Goal: Information Seeking & Learning: Learn about a topic

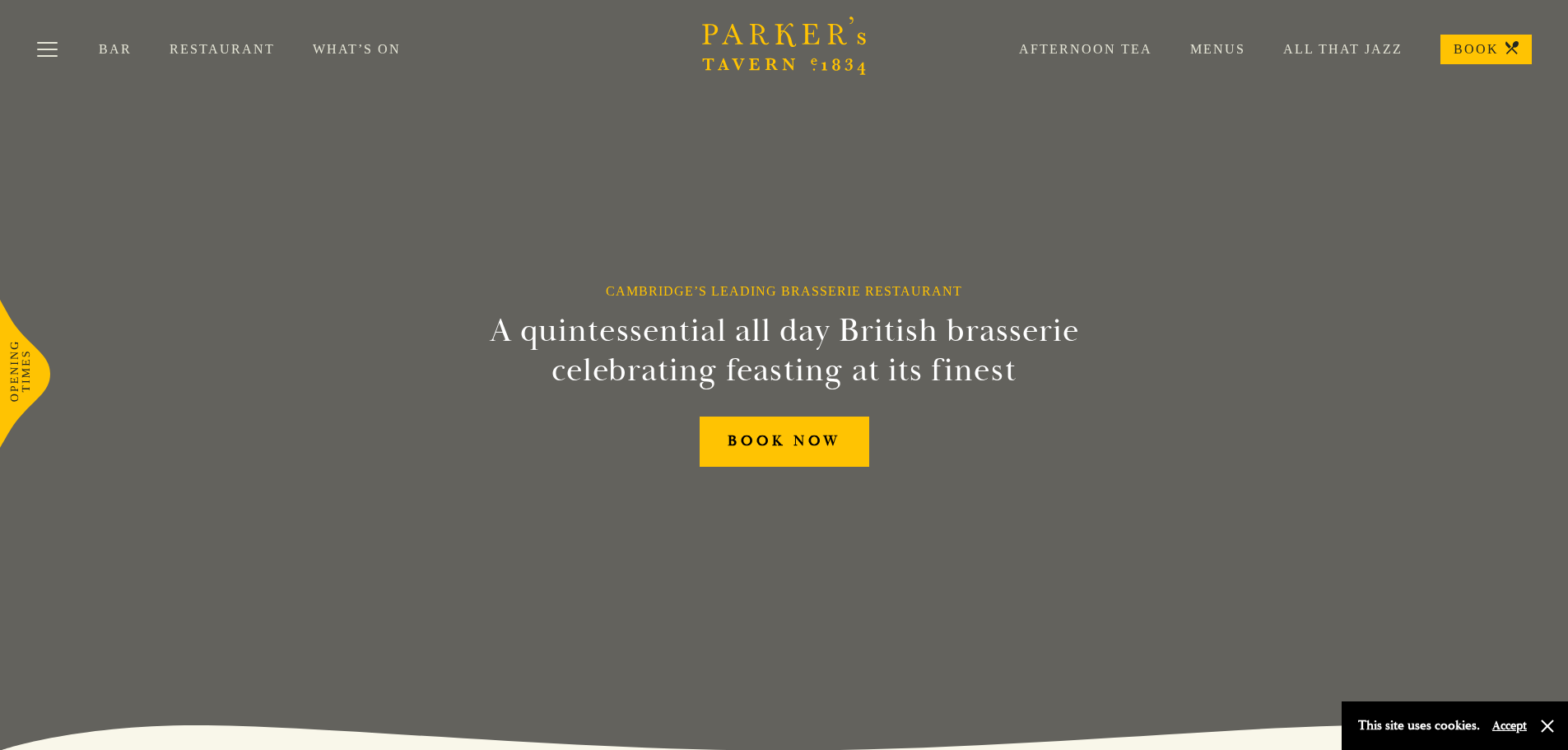
click at [212, 54] on link "Restaurant" at bounding box center [241, 49] width 144 height 16
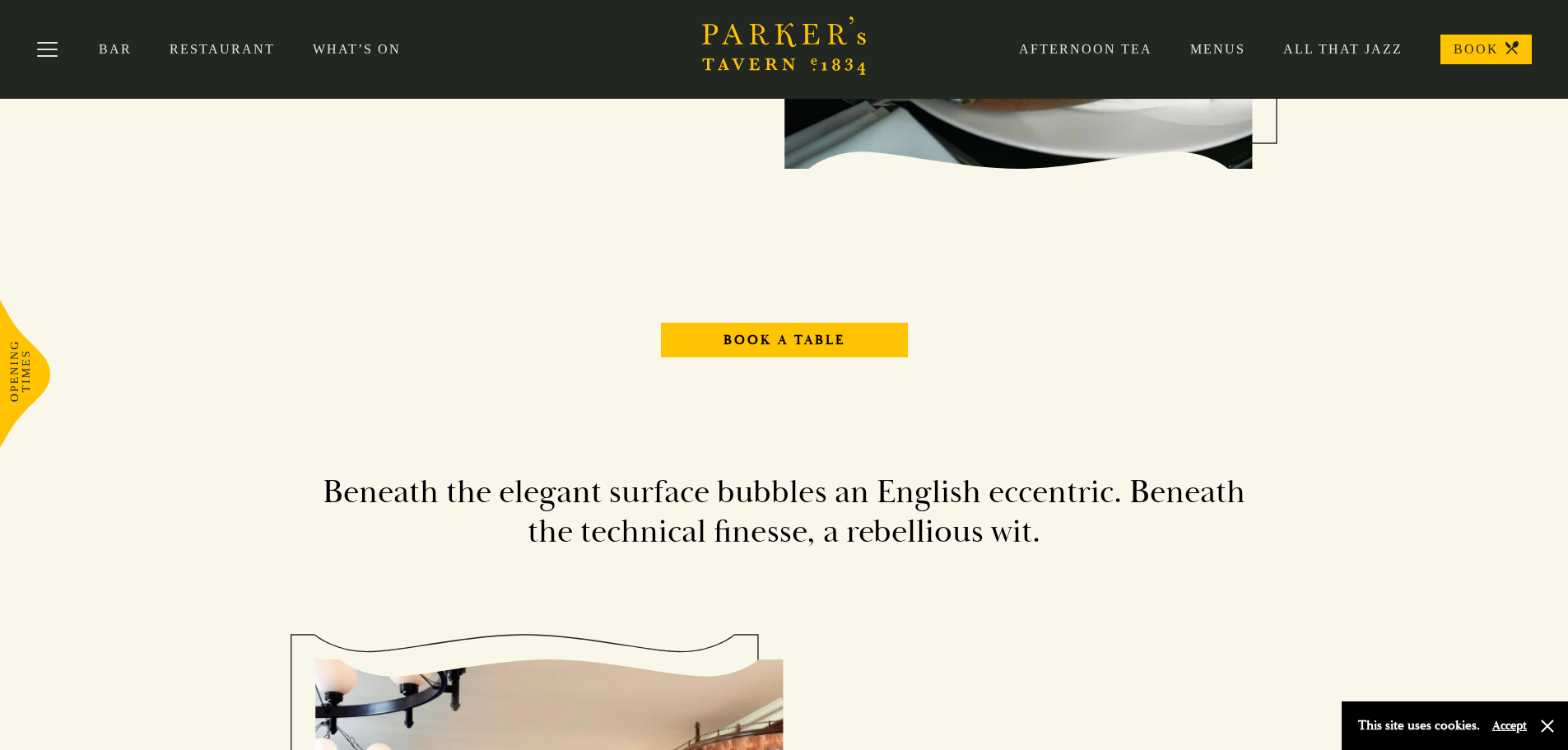
scroll to position [1482, 0]
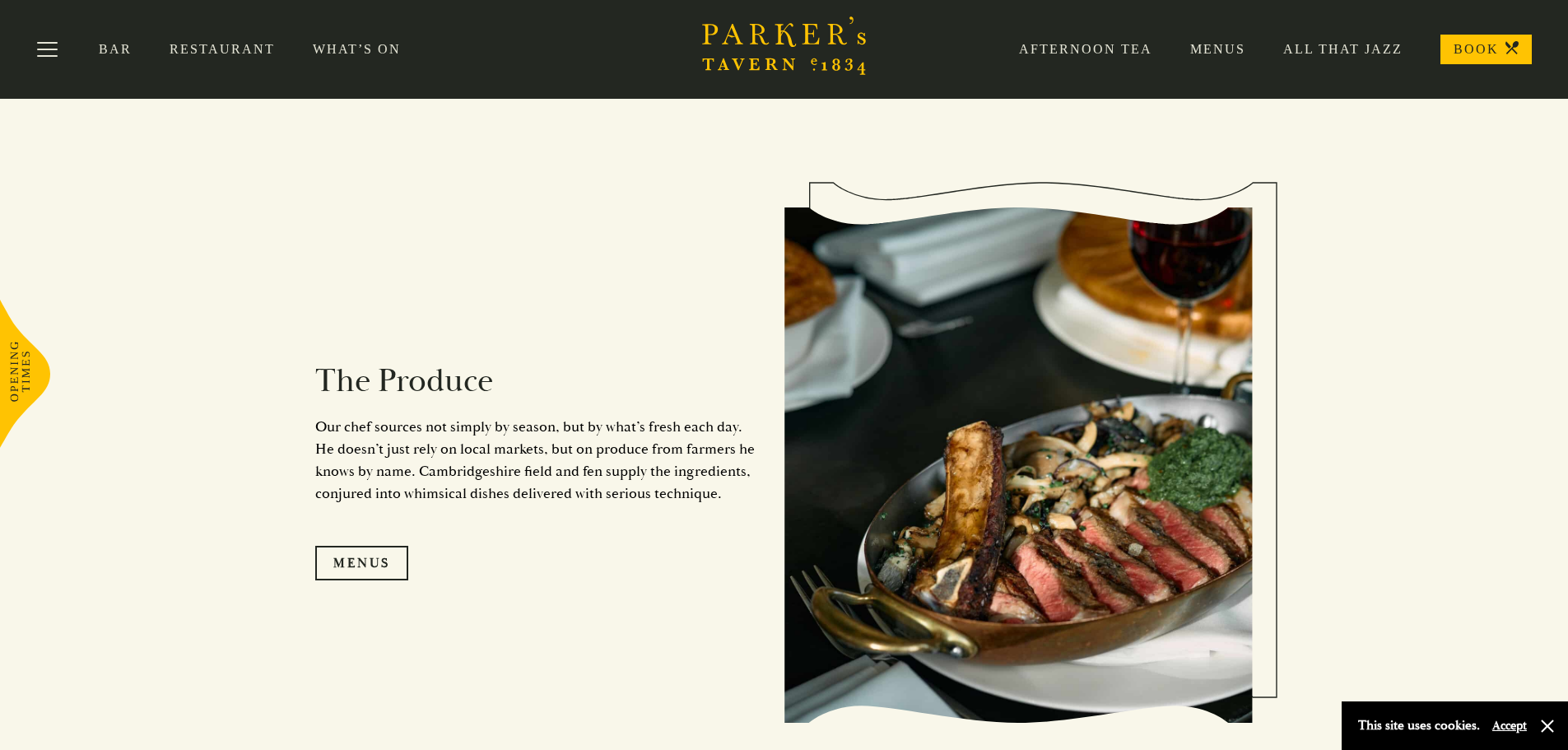
click at [1238, 48] on link "Menus" at bounding box center [1198, 49] width 93 height 16
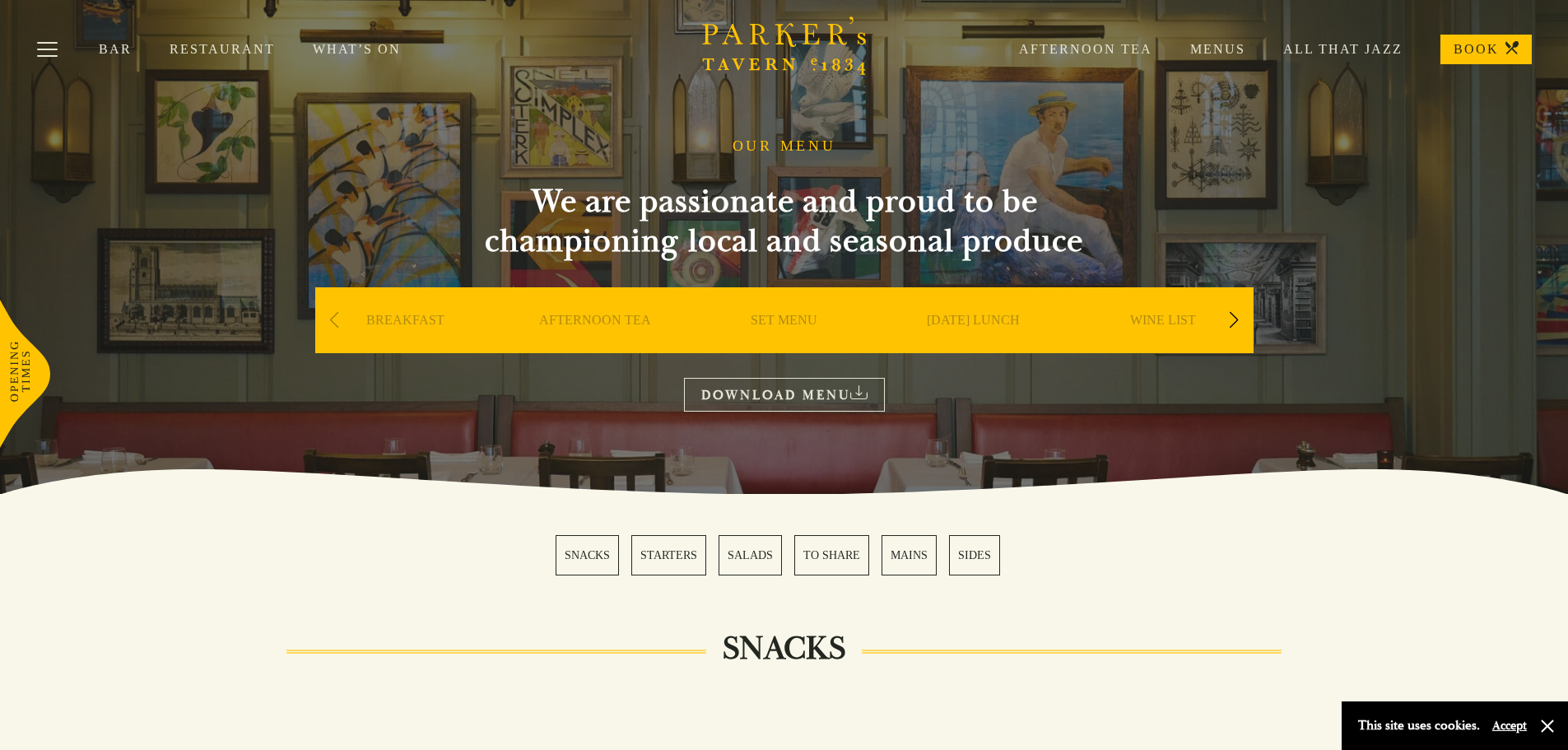
click at [912, 553] on link "MAINS" at bounding box center [909, 556] width 56 height 40
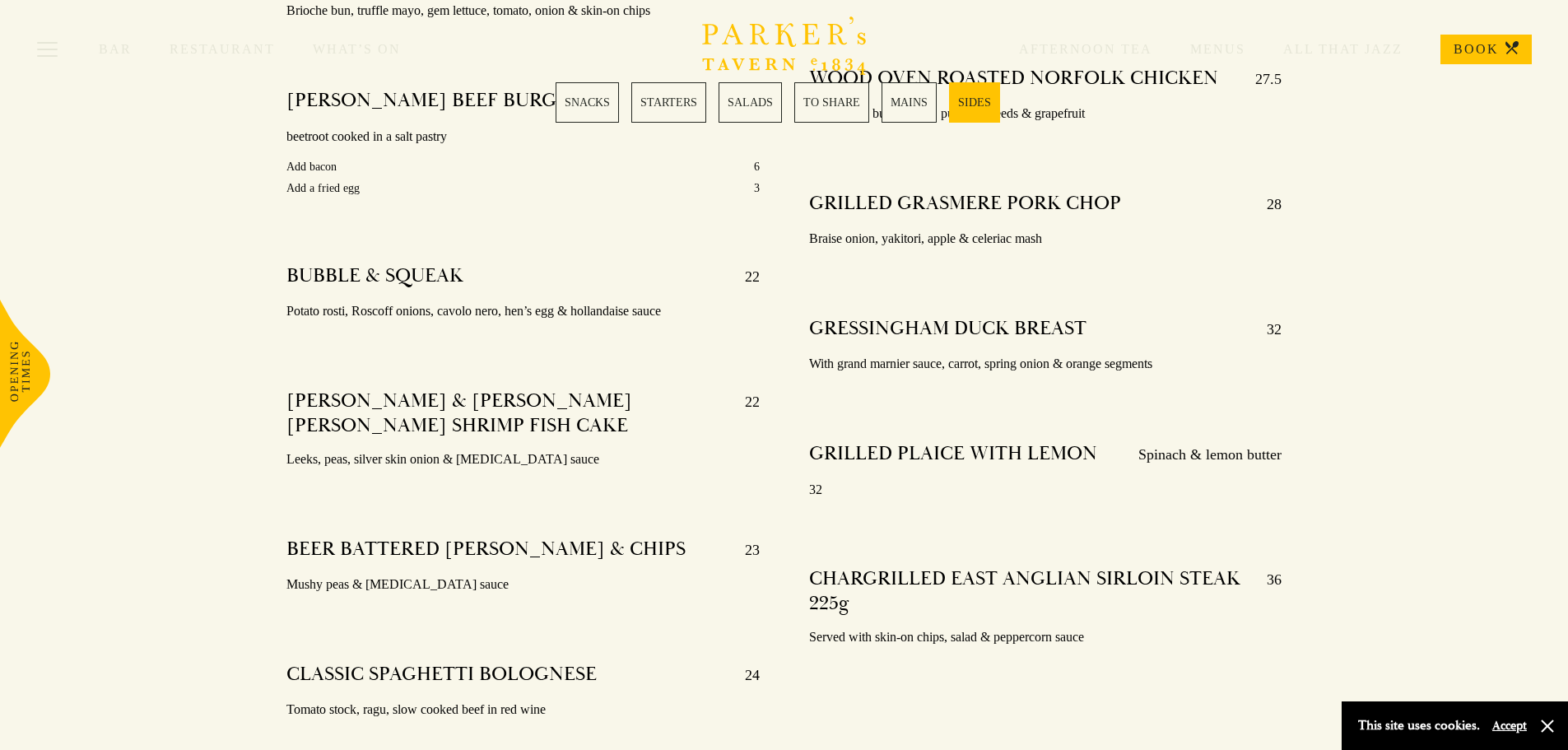
scroll to position [3028, 0]
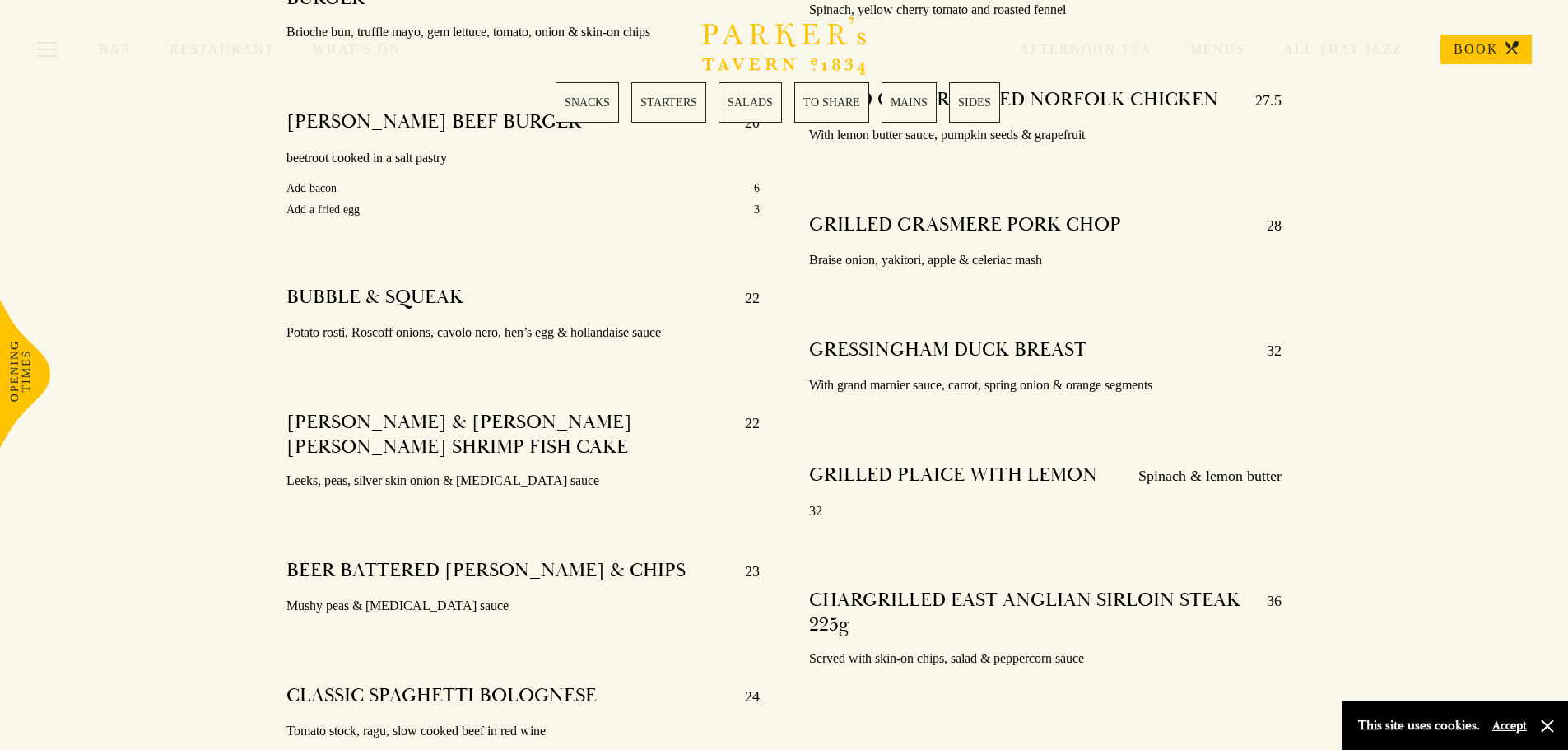
click at [752, 109] on link "SALADS" at bounding box center [750, 102] width 63 height 40
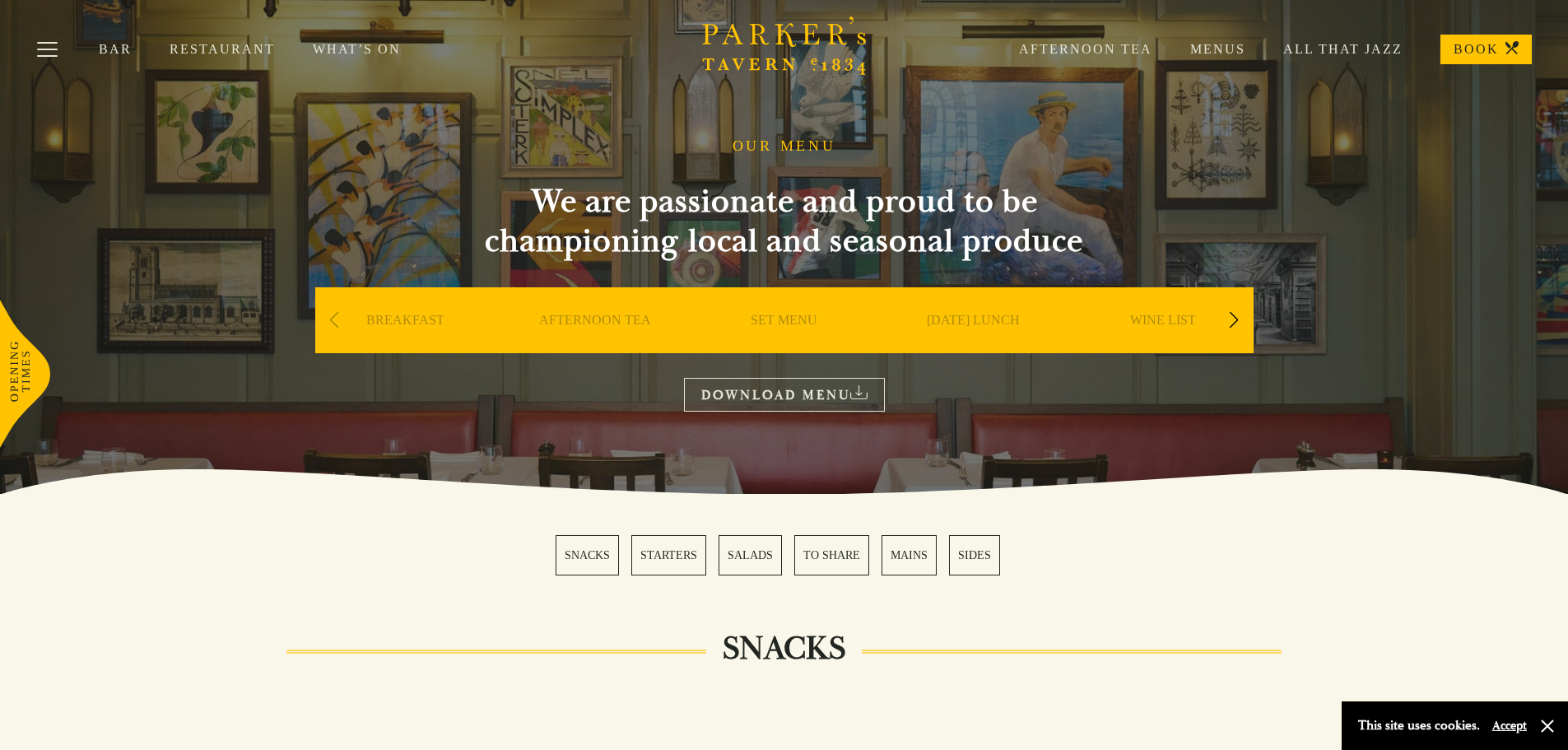
click at [342, 53] on link "What’s On" at bounding box center [375, 49] width 125 height 16
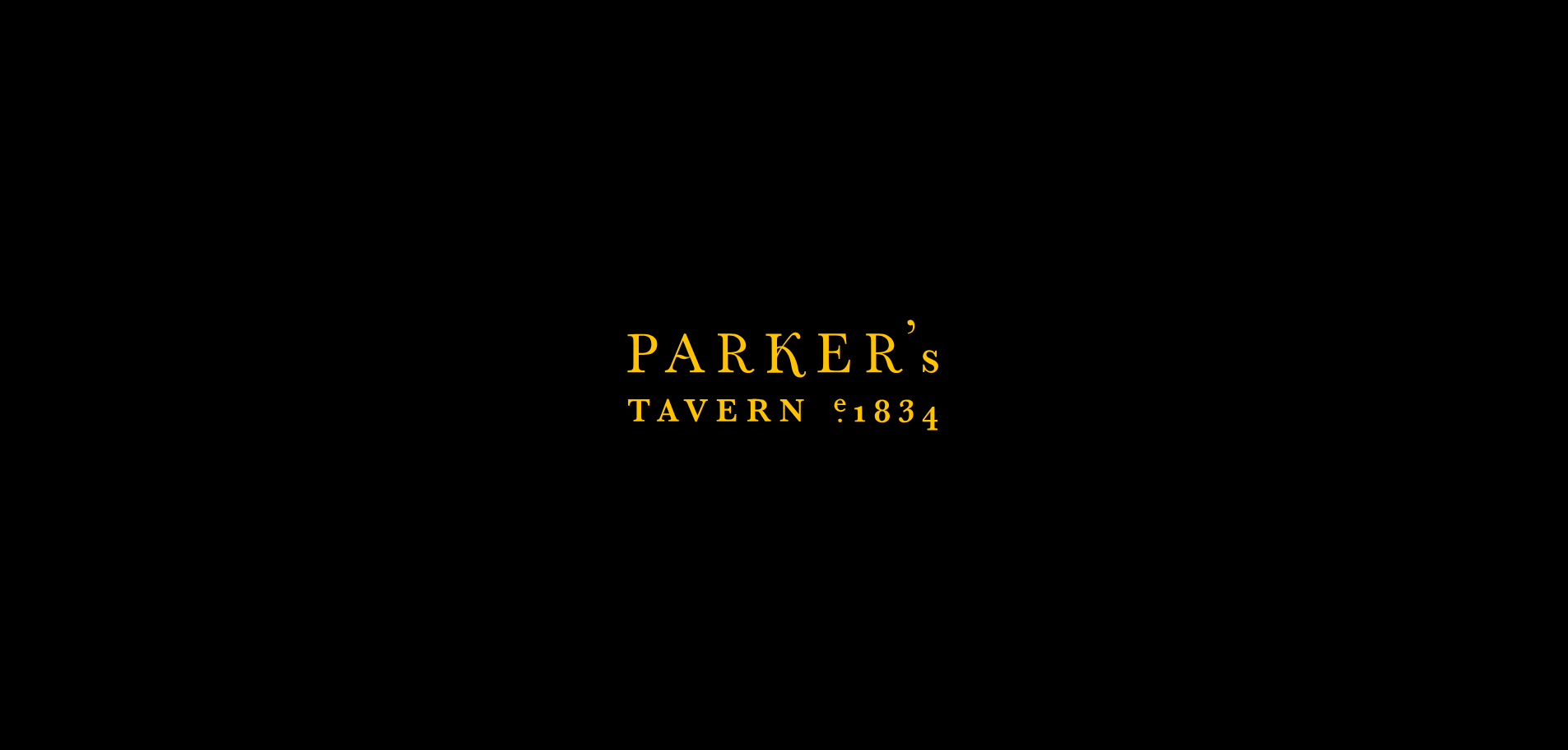
scroll to position [165, 0]
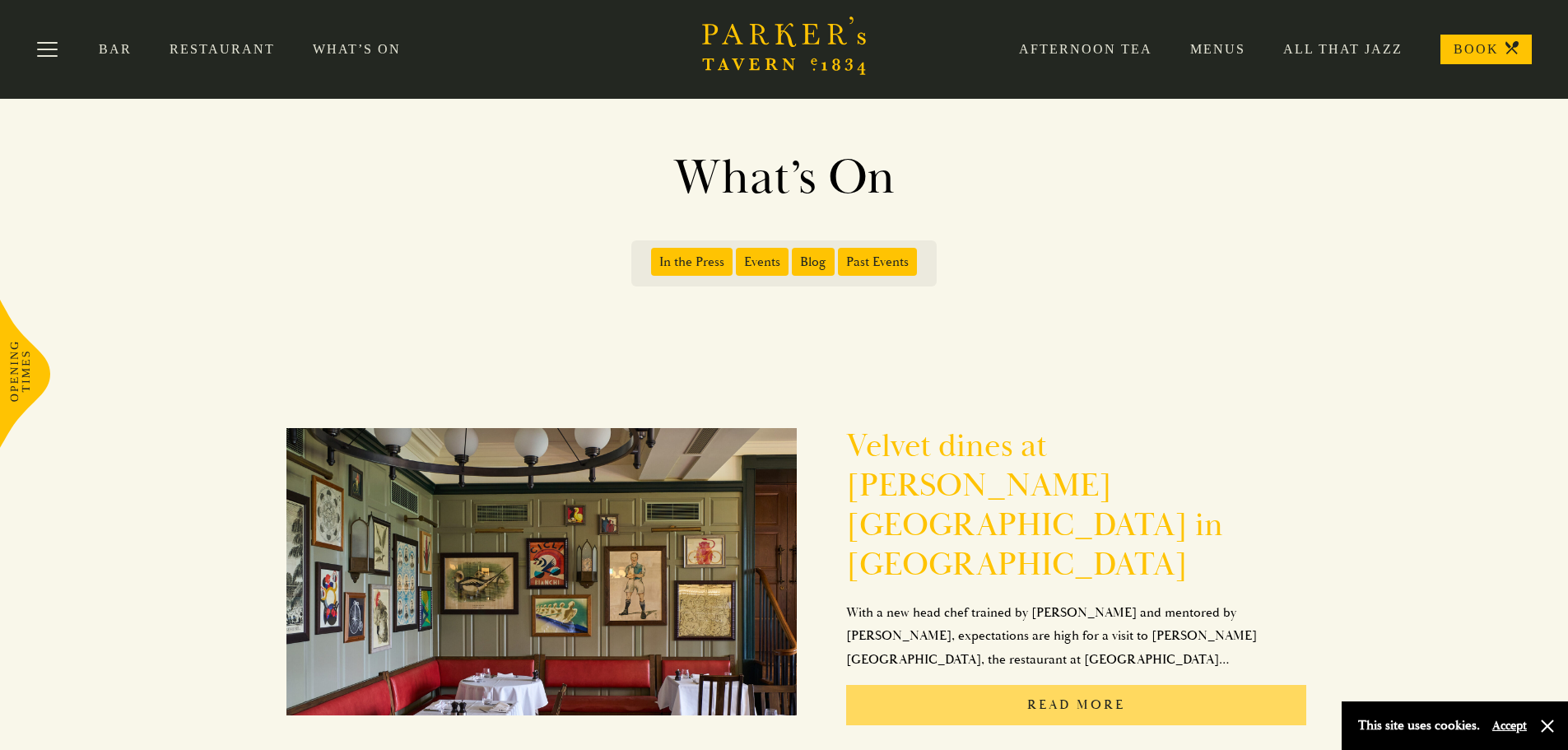
click at [1124, 685] on p "Read More" at bounding box center [1076, 705] width 461 height 40
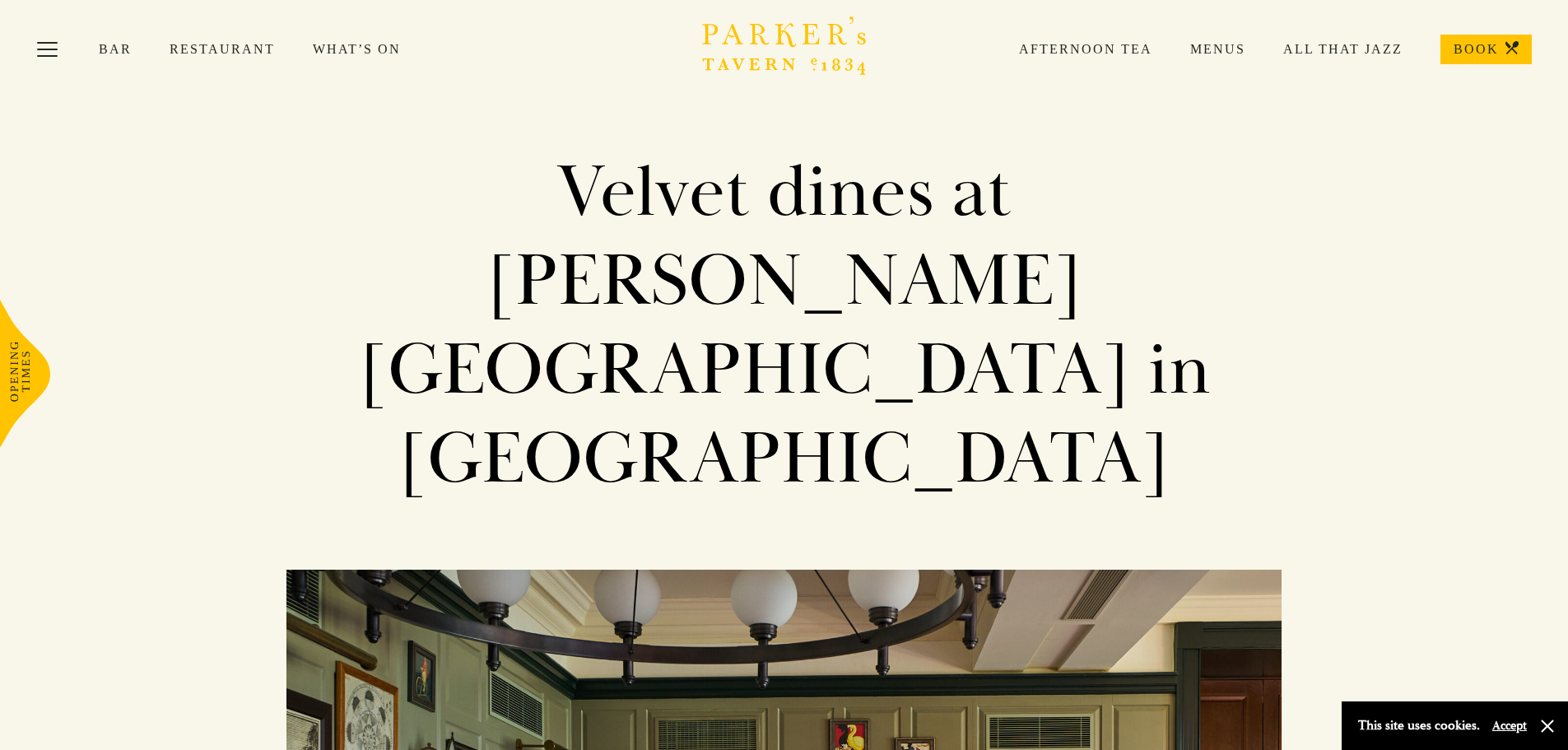
click at [334, 43] on div "Bar Restaurant What’s On Afternoon Tea Menus All That Jazz BOOK" at bounding box center [784, 49] width 1568 height 99
click at [337, 45] on link "What’s On" at bounding box center [375, 49] width 125 height 16
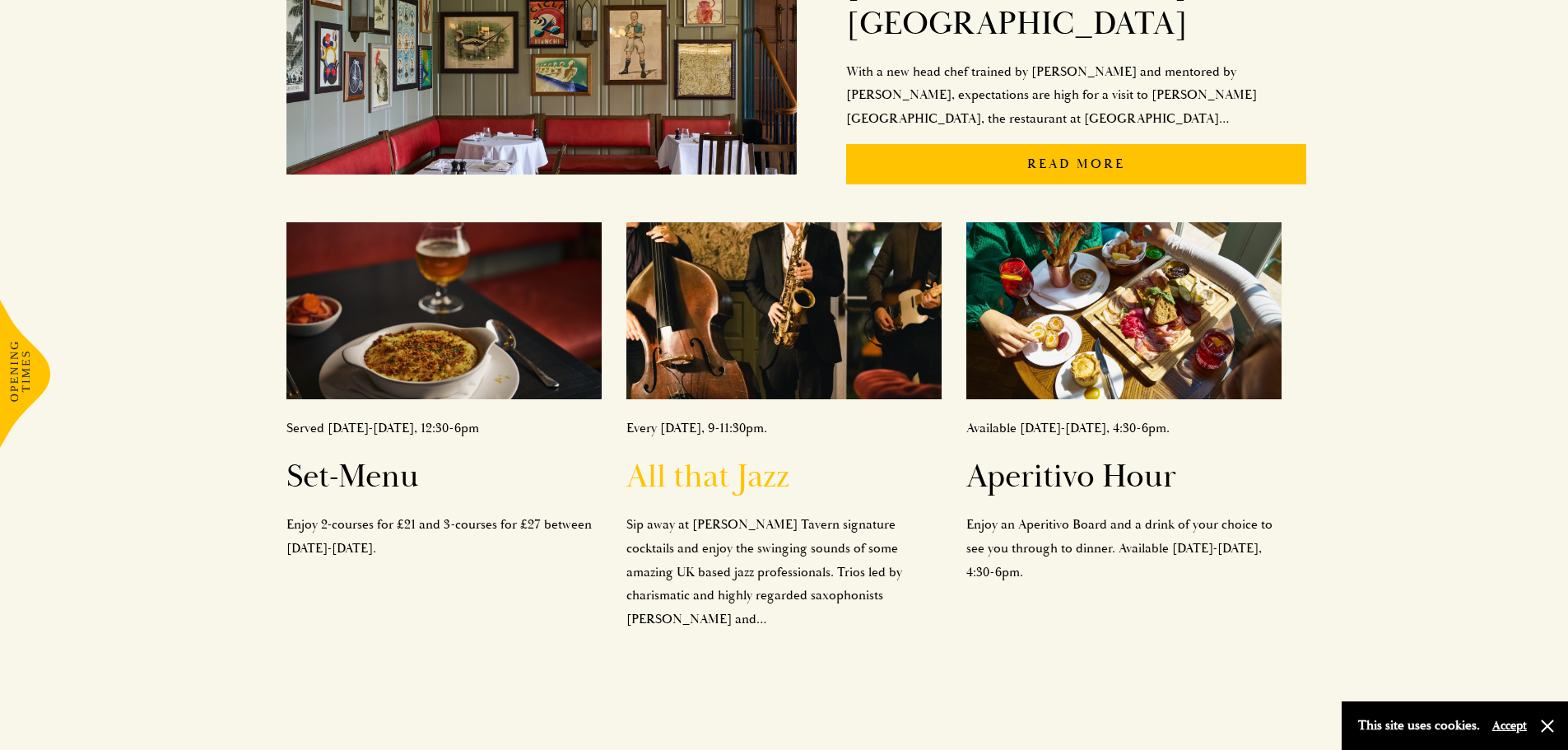
scroll to position [577, 0]
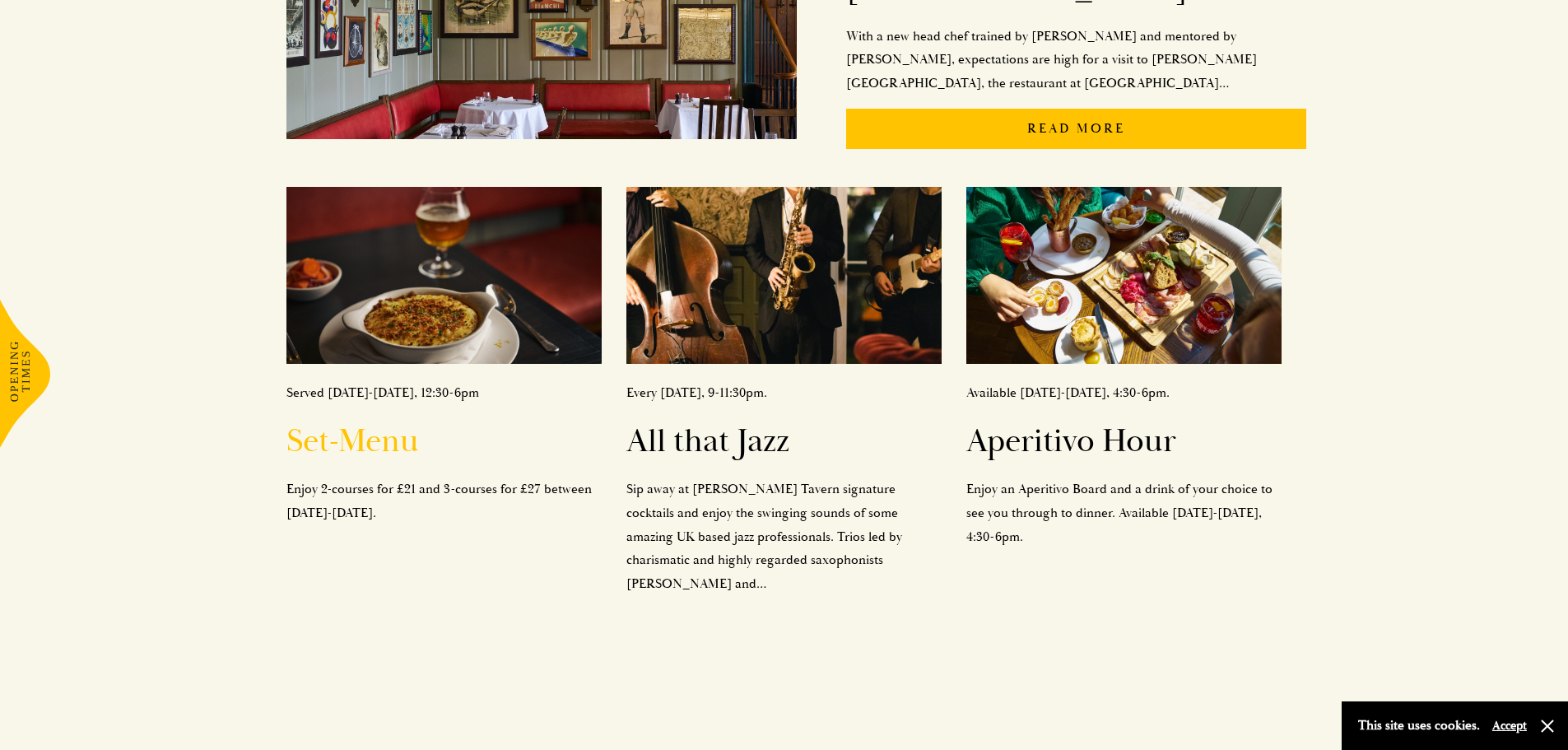
click at [352, 421] on h2 "Set-Menu" at bounding box center [443, 441] width 315 height 39
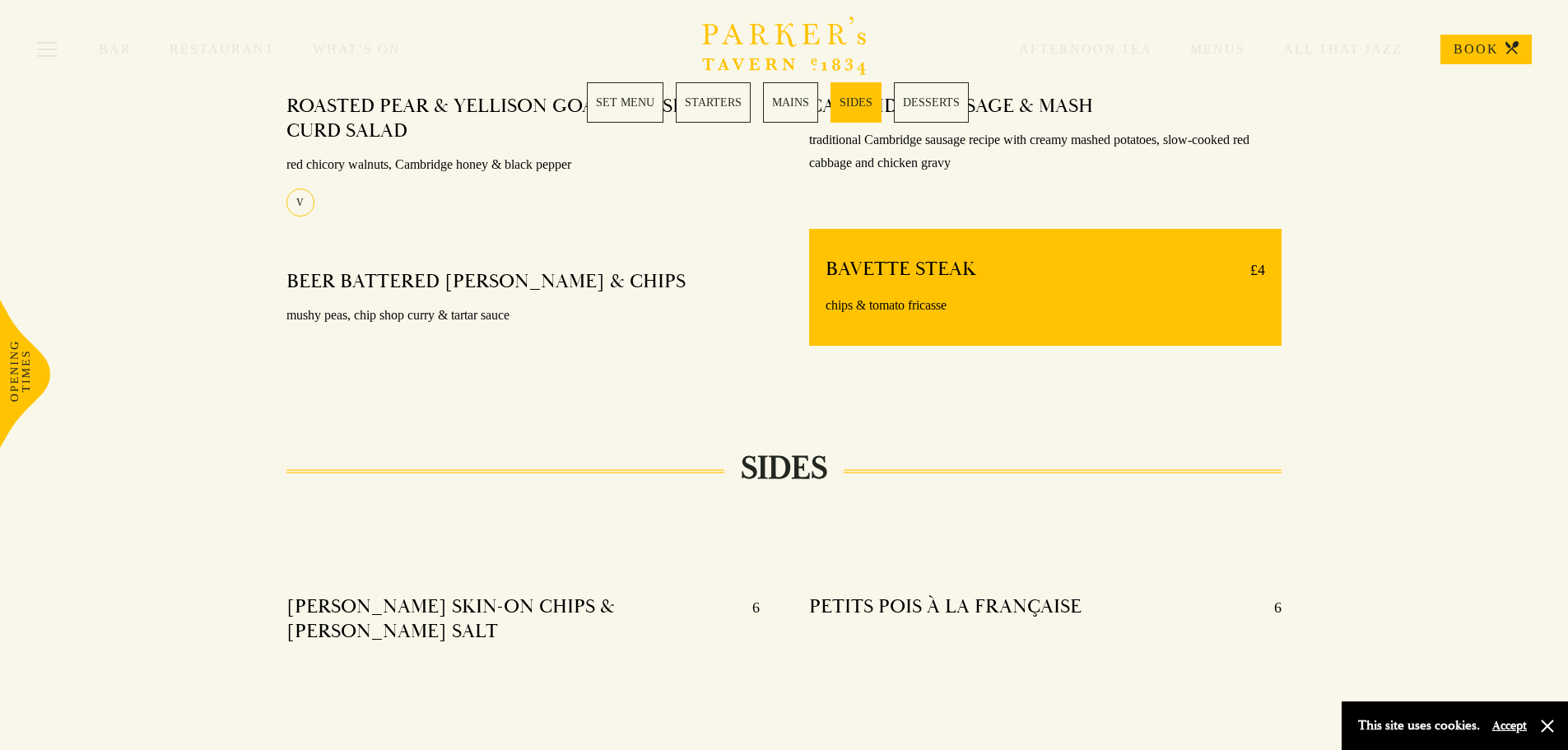
scroll to position [1317, 0]
